Goal: Task Accomplishment & Management: Manage account settings

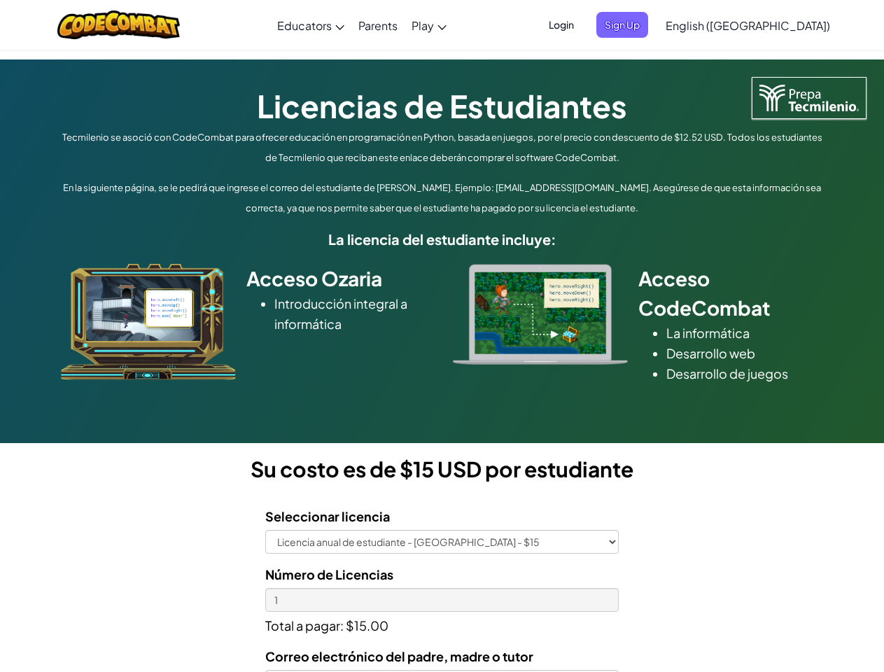
click at [442, 336] on div at bounding box center [540, 314] width 196 height 101
click at [582, 24] on span "Login" at bounding box center [561, 25] width 42 height 26
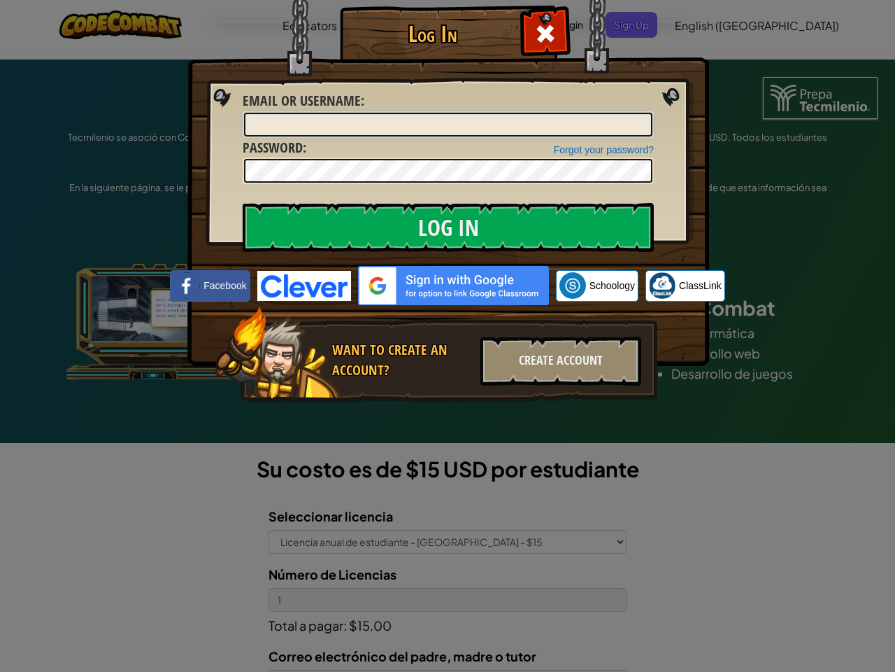
click at [645, 113] on input "Email or Username :" at bounding box center [448, 125] width 409 height 24
click at [707, 24] on div "Log In Unknown Error Email or Username : Forgot your password? Password : Log I…" at bounding box center [447, 336] width 895 height 672
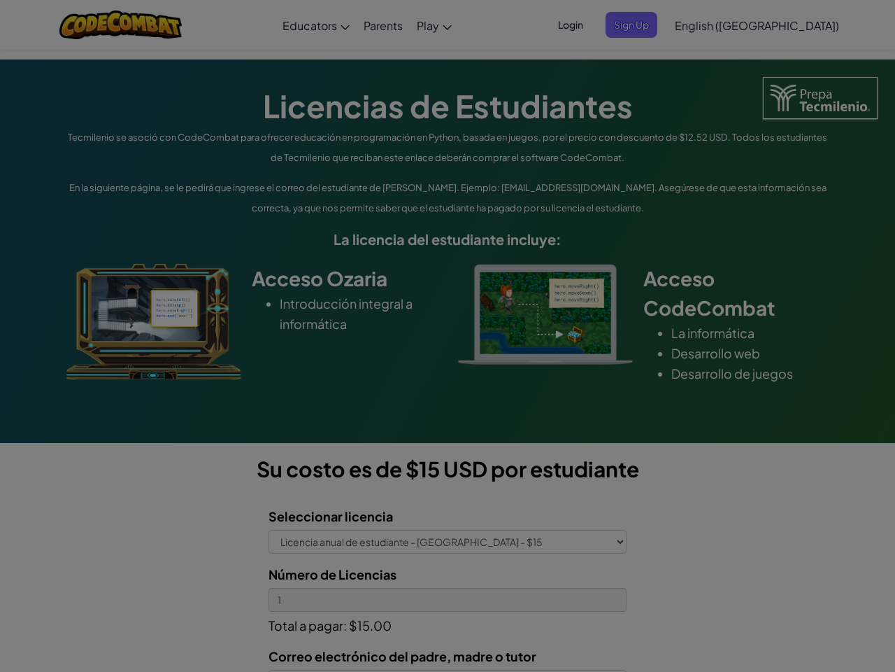
click at [707, 24] on div "Log In Unknown Error Email or Username : Forgot your password? Password : Log I…" at bounding box center [447, 336] width 895 height 672
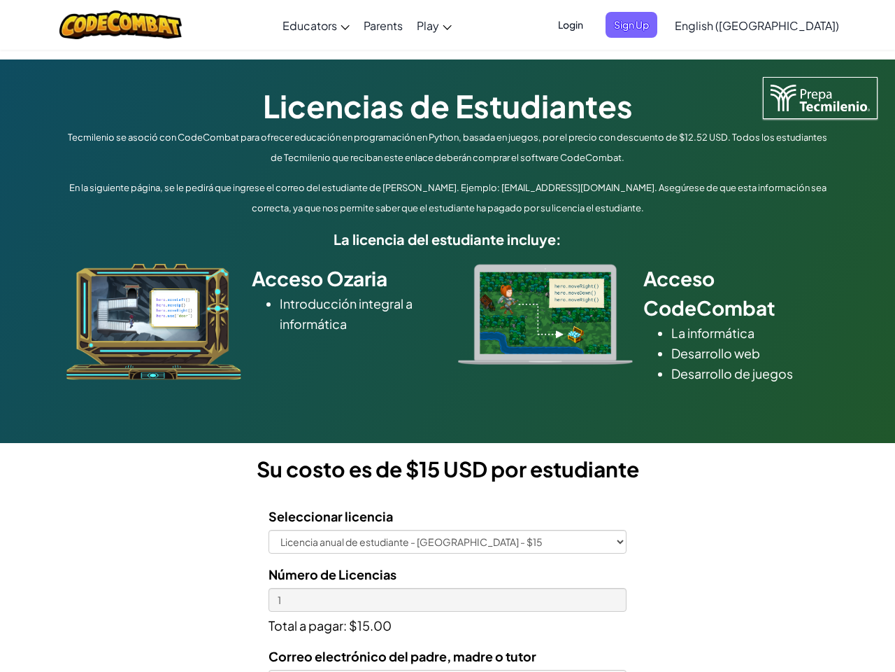
click at [782, 25] on span "English ([GEOGRAPHIC_DATA])" at bounding box center [757, 25] width 164 height 15
